Goal: Check status: Check status

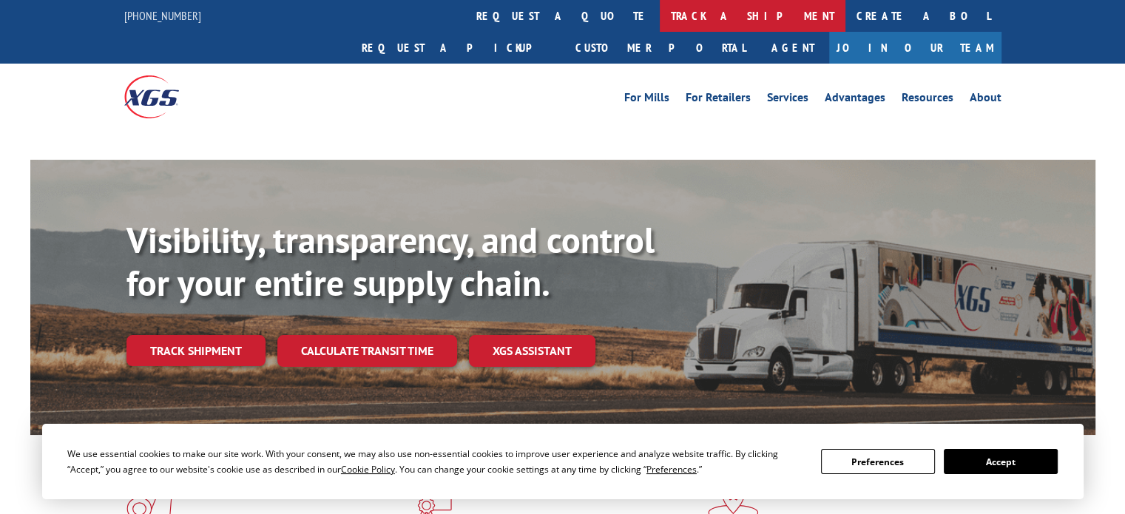
click at [660, 27] on link "track a shipment" at bounding box center [753, 16] width 186 height 32
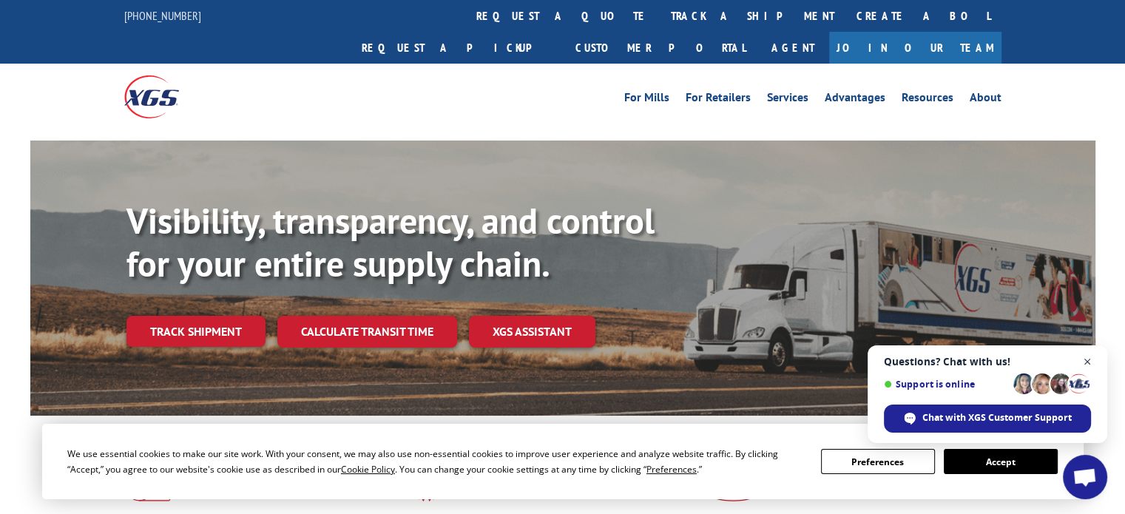
click at [1088, 358] on span "Close chat" at bounding box center [1088, 362] width 18 height 18
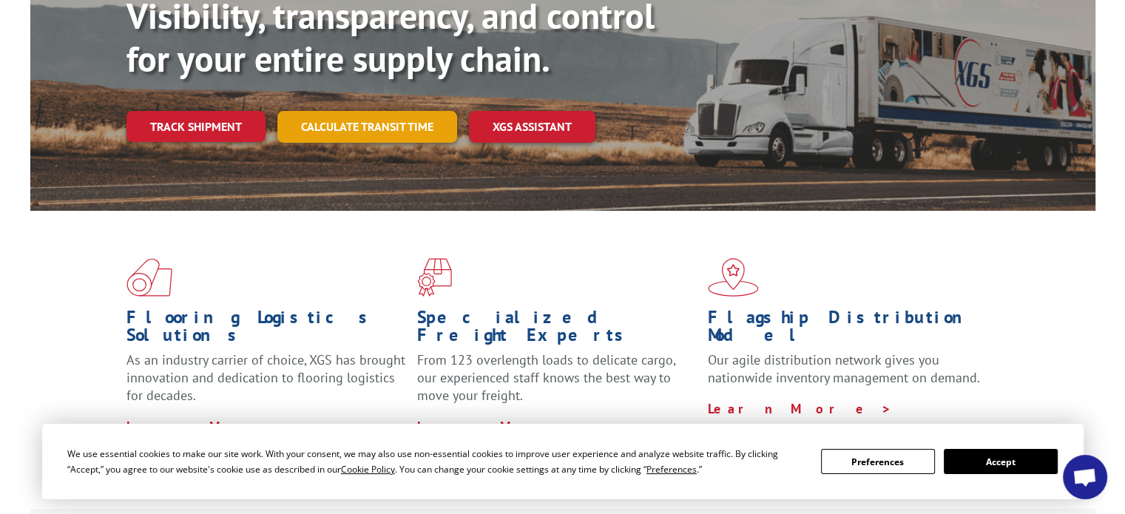
scroll to position [222, 0]
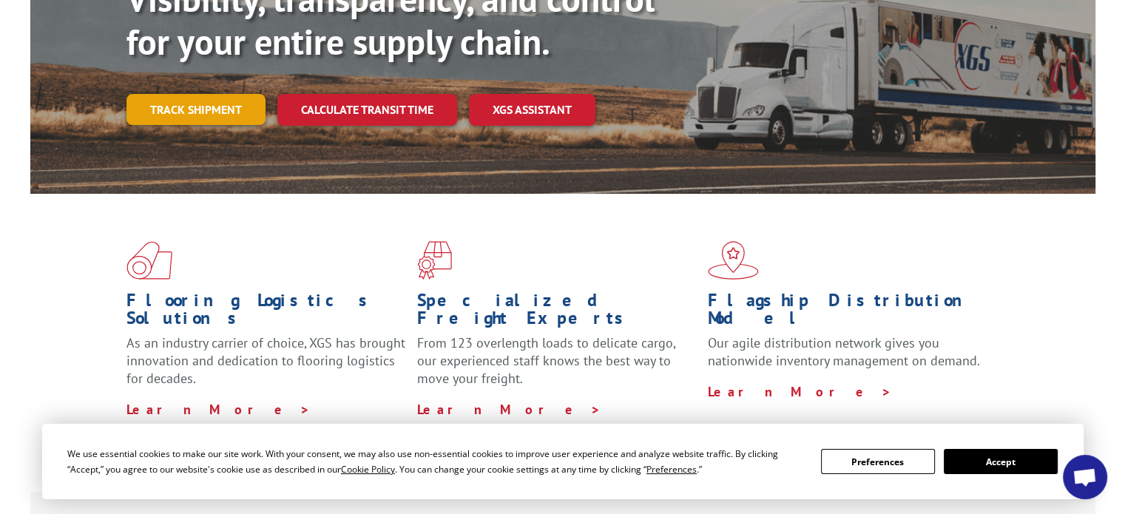
click at [202, 94] on link "Track shipment" at bounding box center [195, 109] width 139 height 31
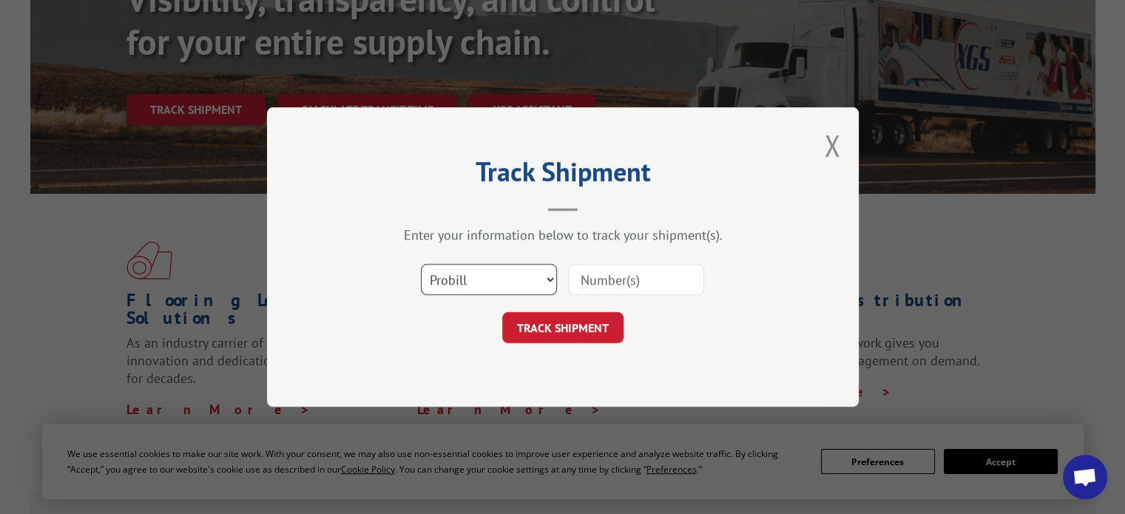
click at [524, 278] on select "Select category... Probill BOL PO" at bounding box center [489, 279] width 136 height 31
select select "bol"
click at [421, 264] on select "Select category... Probill BOL PO" at bounding box center [489, 279] width 136 height 31
click at [601, 277] on input at bounding box center [636, 279] width 136 height 31
paste input "31483822"
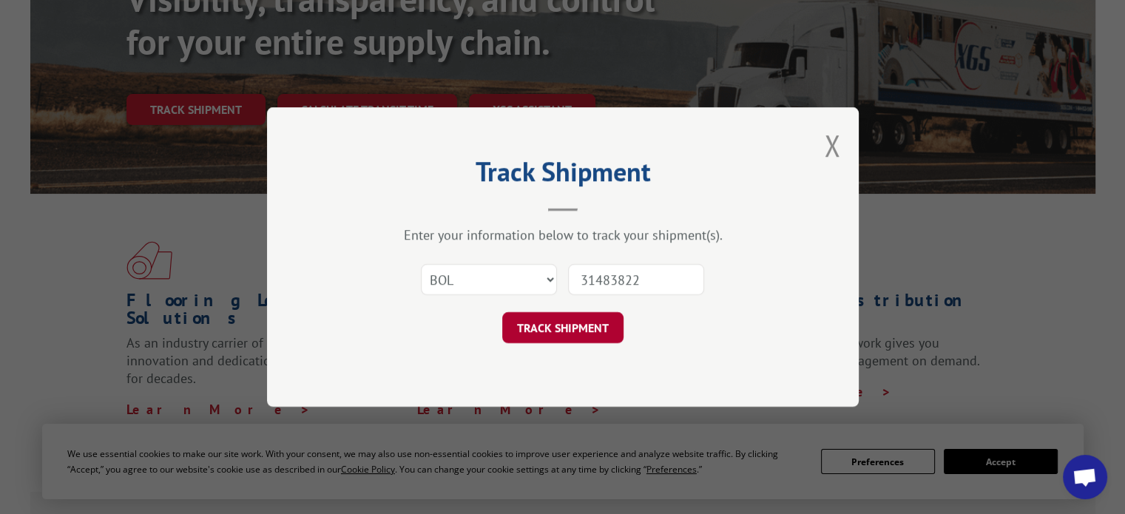
type input "31483822"
click at [584, 325] on button "TRACK SHIPMENT" at bounding box center [562, 327] width 121 height 31
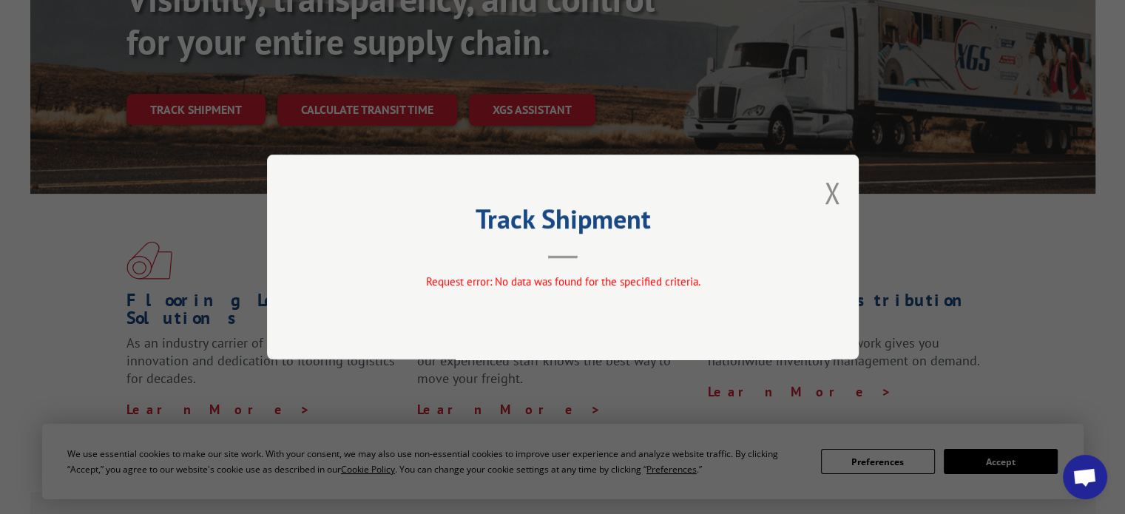
click at [831, 192] on button "Close modal" at bounding box center [832, 192] width 16 height 39
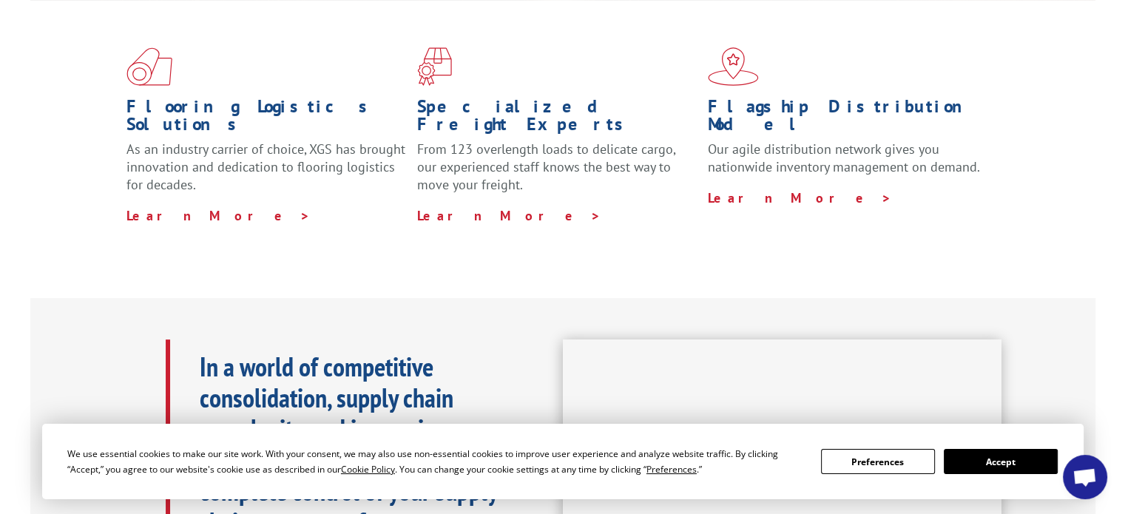
scroll to position [444, 0]
